Goal: Answer question/provide support: Share knowledge or assist other users

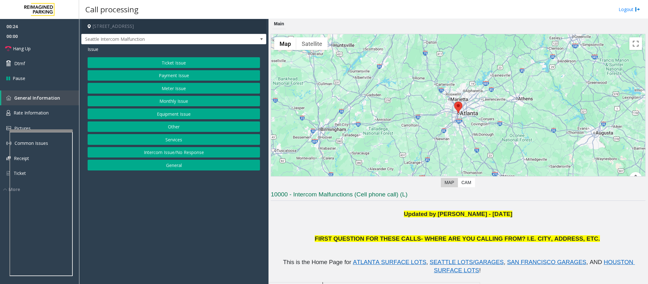
click at [159, 79] on button "Payment Issue" at bounding box center [174, 75] width 172 height 11
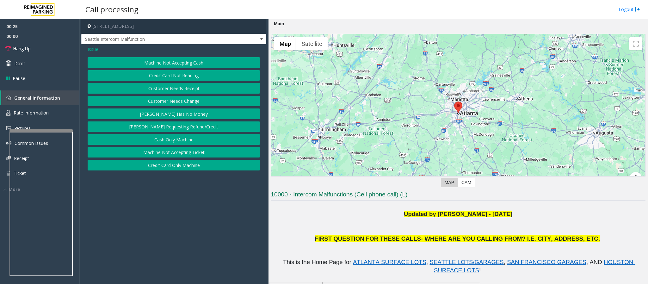
click at [158, 76] on button "Credit Card Not Reading" at bounding box center [174, 75] width 172 height 11
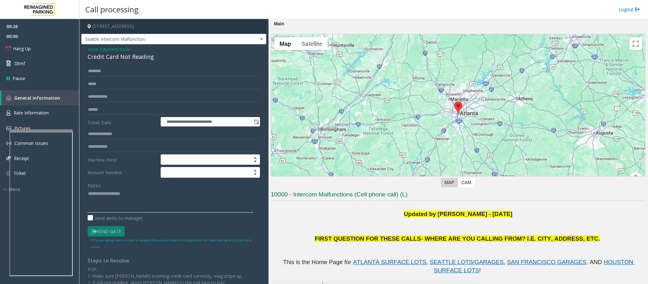
click at [121, 211] on textarea at bounding box center [171, 201] width 166 height 24
paste textarea "**********"
click at [106, 195] on textarea at bounding box center [171, 201] width 166 height 24
paste textarea "**********"
type textarea "**********"
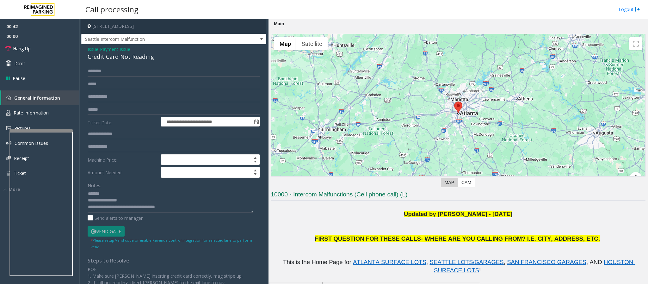
click at [91, 49] on span "Issue" at bounding box center [93, 49] width 11 height 7
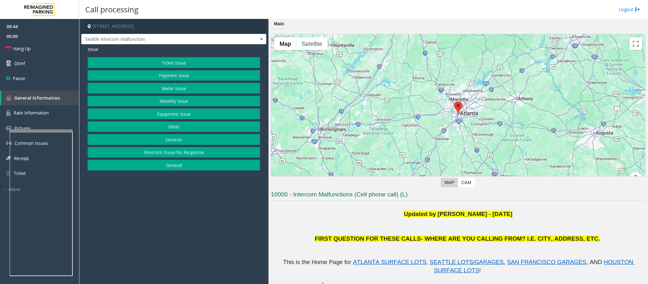
click at [171, 114] on button "Equipment Issue" at bounding box center [174, 114] width 172 height 11
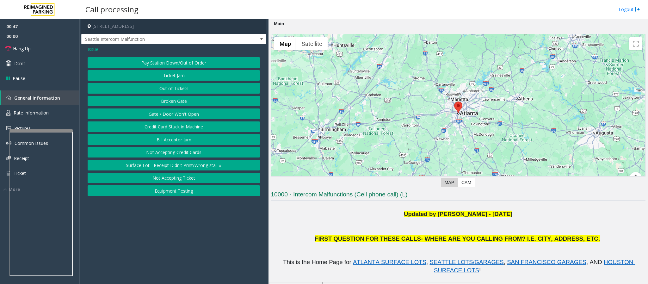
click at [163, 127] on button "Credit Card Stuck in Machine" at bounding box center [174, 127] width 172 height 11
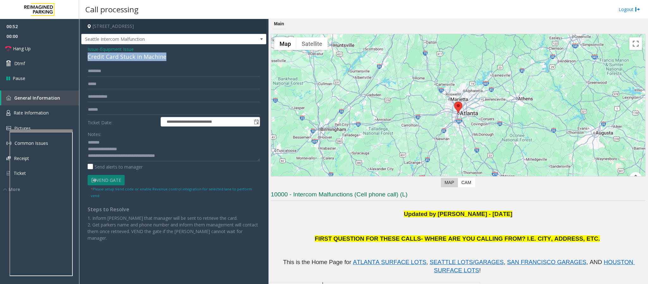
drag, startPoint x: 170, startPoint y: 54, endPoint x: 87, endPoint y: 58, distance: 83.0
click at [88, 58] on div "Credit Card Stuck in Machine" at bounding box center [174, 57] width 172 height 9
drag, startPoint x: 181, startPoint y: 157, endPoint x: 115, endPoint y: 158, distance: 65.8
click at [115, 158] on textarea at bounding box center [174, 150] width 172 height 24
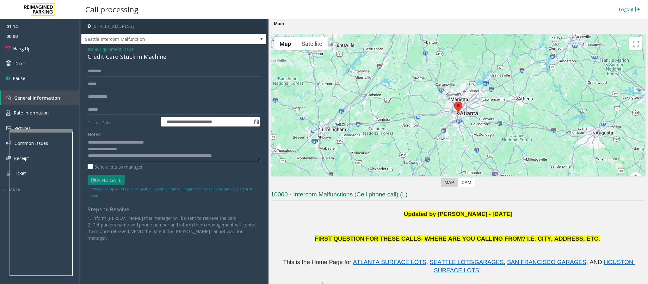
scroll to position [7, 0]
click at [130, 154] on textarea at bounding box center [174, 150] width 172 height 24
type textarea "**********"
click at [28, 47] on span "Hang Up" at bounding box center [22, 48] width 18 height 7
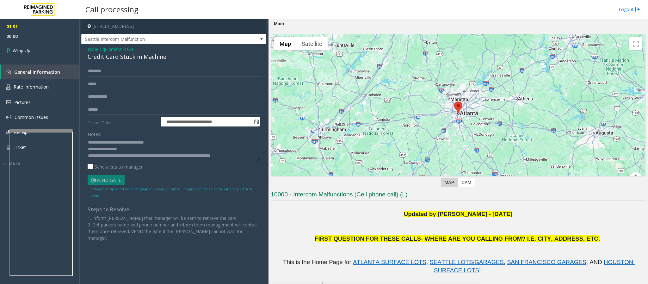
scroll to position [0, 0]
click at [29, 55] on link "Wrap Up" at bounding box center [39, 50] width 79 height 19
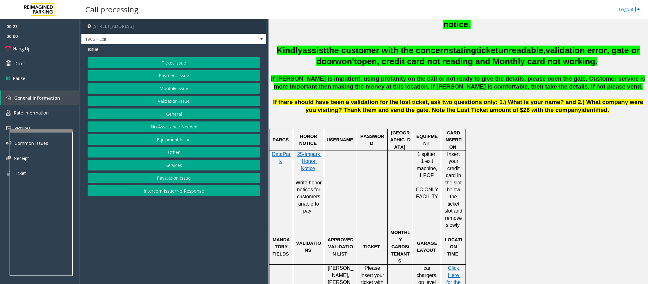
scroll to position [285, 0]
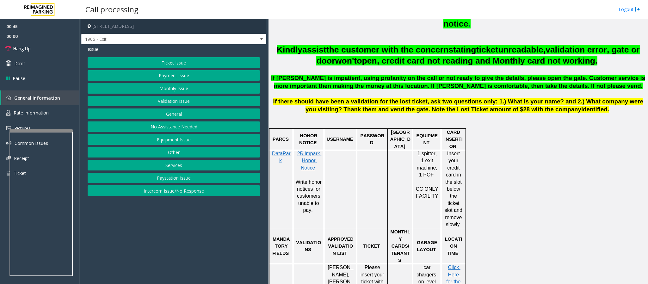
click at [171, 169] on button "Services" at bounding box center [174, 165] width 172 height 11
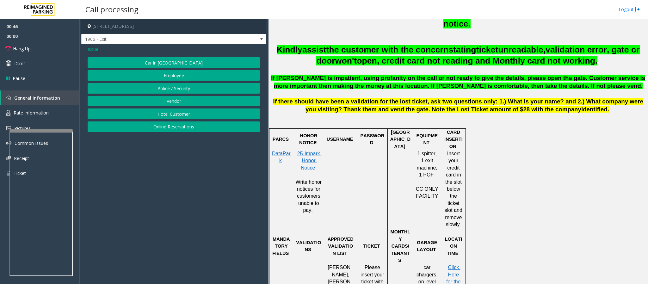
click at [164, 130] on button "Online Reservations" at bounding box center [174, 127] width 172 height 11
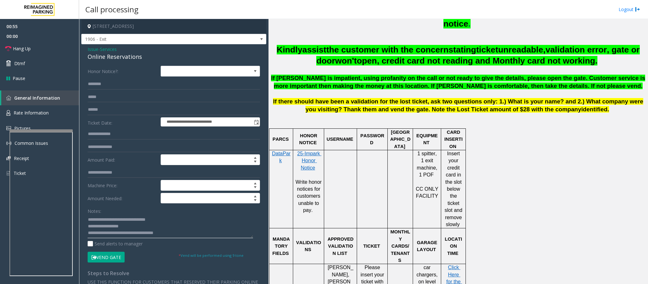
click at [114, 227] on textarea at bounding box center [171, 227] width 166 height 24
click at [125, 228] on textarea at bounding box center [171, 227] width 166 height 24
click at [110, 226] on textarea at bounding box center [171, 227] width 166 height 24
click at [117, 230] on textarea at bounding box center [171, 227] width 166 height 24
click at [109, 228] on textarea at bounding box center [171, 227] width 166 height 24
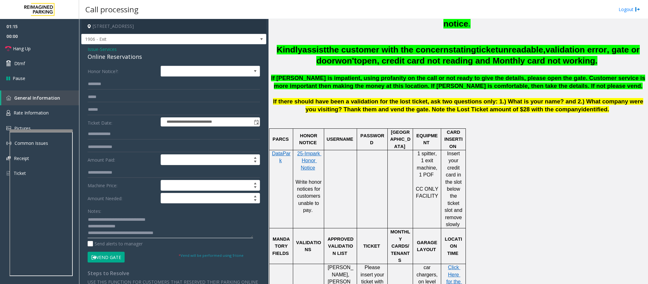
type textarea "**********"
click at [102, 81] on input "text" at bounding box center [174, 84] width 172 height 11
click at [99, 86] on input "text" at bounding box center [174, 84] width 172 height 11
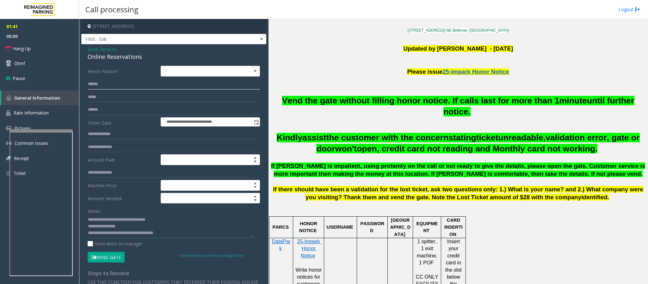
scroll to position [190, 0]
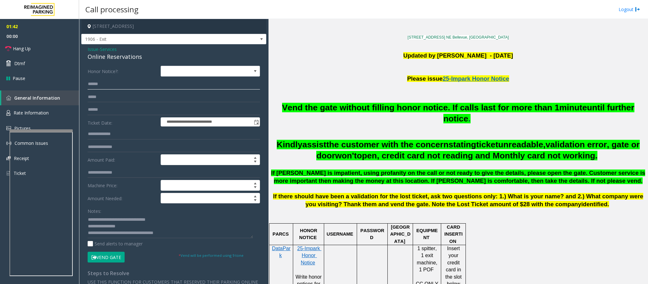
type input "******"
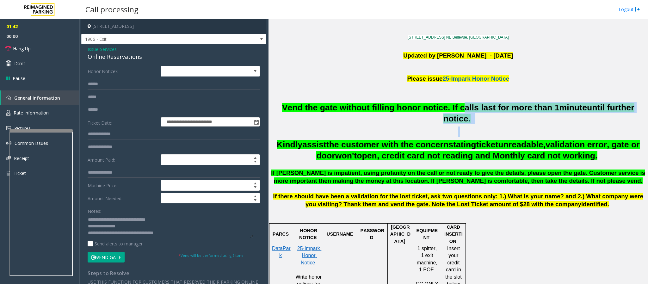
drag, startPoint x: 461, startPoint y: 112, endPoint x: 465, endPoint y: 128, distance: 16.7
click at [465, 128] on div "Vend the gate without filling honor notice. If calls last for more than 1 minut…" at bounding box center [458, 155] width 375 height 106
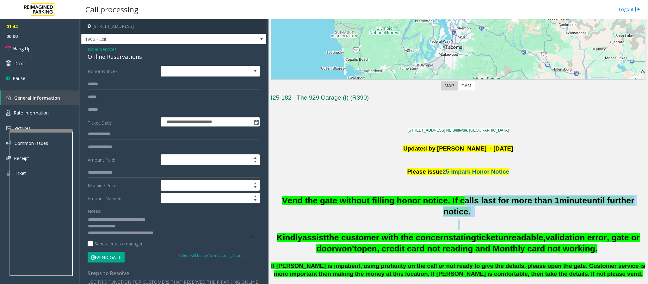
scroll to position [95, 0]
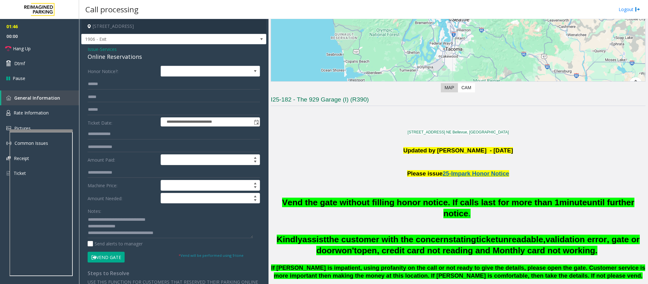
click at [125, 56] on div "Online Reservations" at bounding box center [174, 57] width 172 height 9
copy div "Reservations"
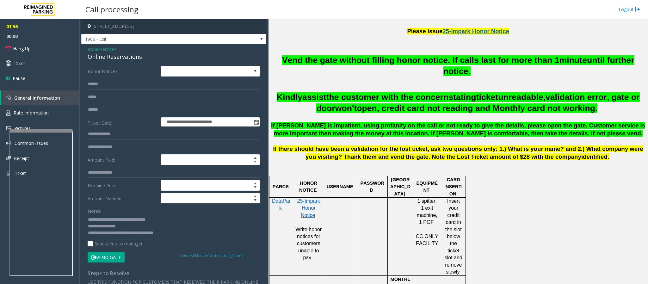
scroll to position [3, 0]
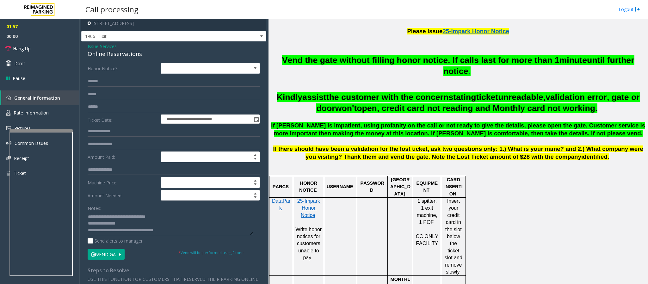
click at [98, 254] on button "Vend Gate" at bounding box center [106, 254] width 37 height 11
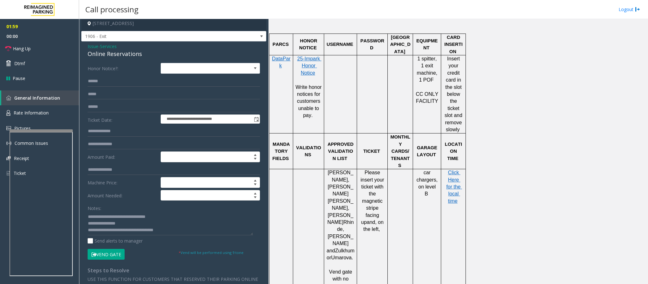
scroll to position [570, 0]
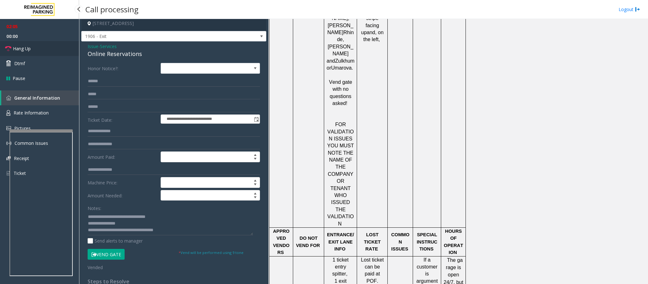
click at [20, 49] on span "Hang Up" at bounding box center [22, 48] width 18 height 7
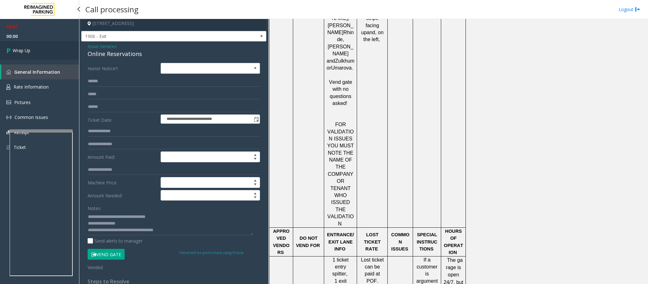
click at [20, 49] on span "Wrap Up" at bounding box center [22, 50] width 18 height 7
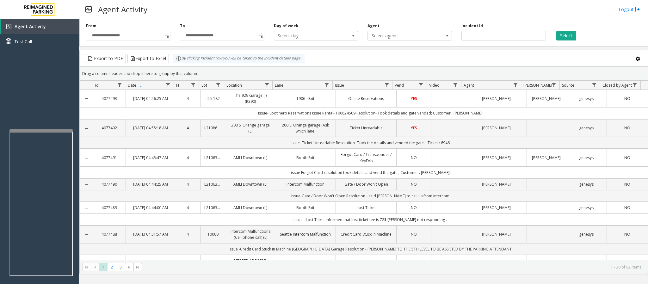
click at [629, 5] on div "Agent Activity Logout" at bounding box center [363, 9] width 569 height 19
click at [624, 4] on div "Agent Activity Logout" at bounding box center [363, 9] width 569 height 19
click at [626, 9] on link "Logout" at bounding box center [630, 9] width 22 height 7
